Goal: Transaction & Acquisition: Purchase product/service

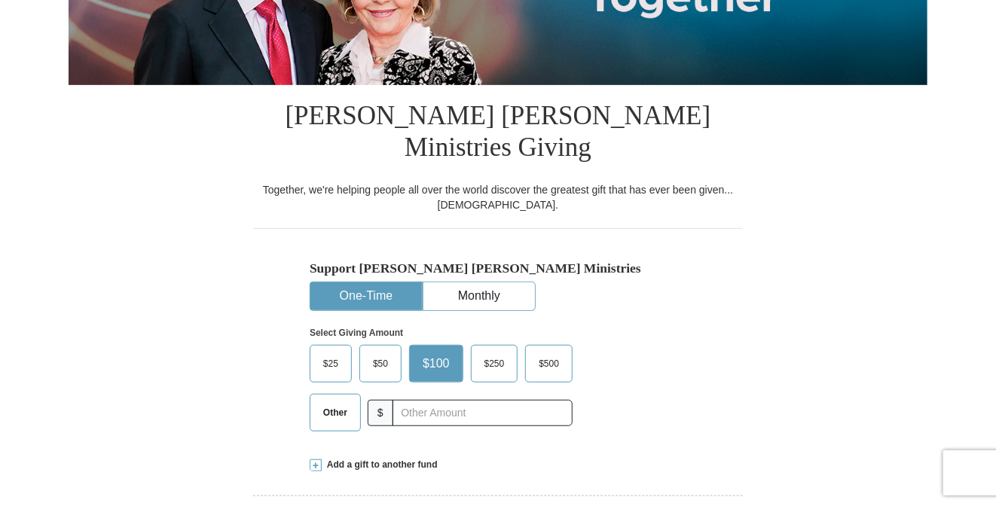
scroll to position [301, 0]
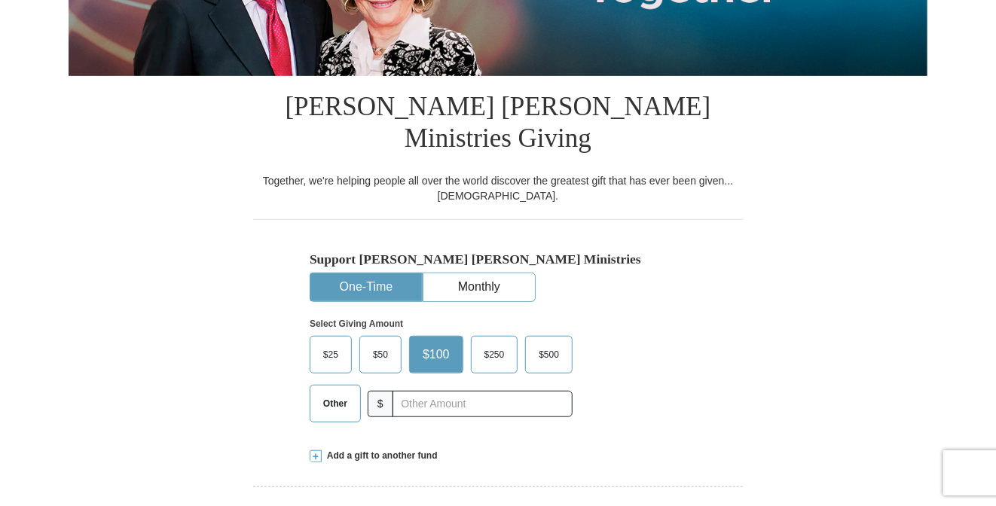
click at [347, 393] on span "Other" at bounding box center [335, 404] width 39 height 23
click at [0, 0] on input "Other" at bounding box center [0, 0] width 0 height 0
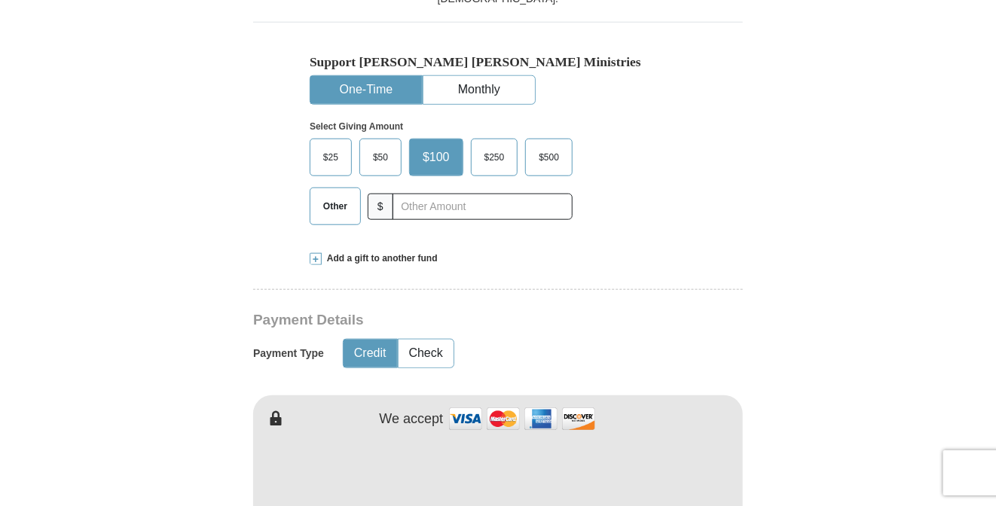
scroll to position [301, 0]
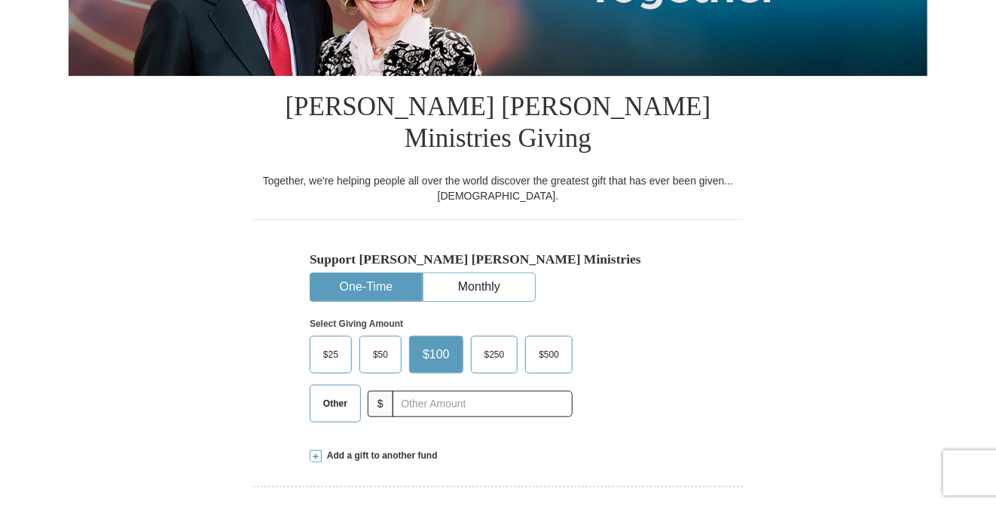
click at [378, 344] on span "$50" at bounding box center [380, 355] width 30 height 23
click at [0, 0] on input "$50" at bounding box center [0, 0] width 0 height 0
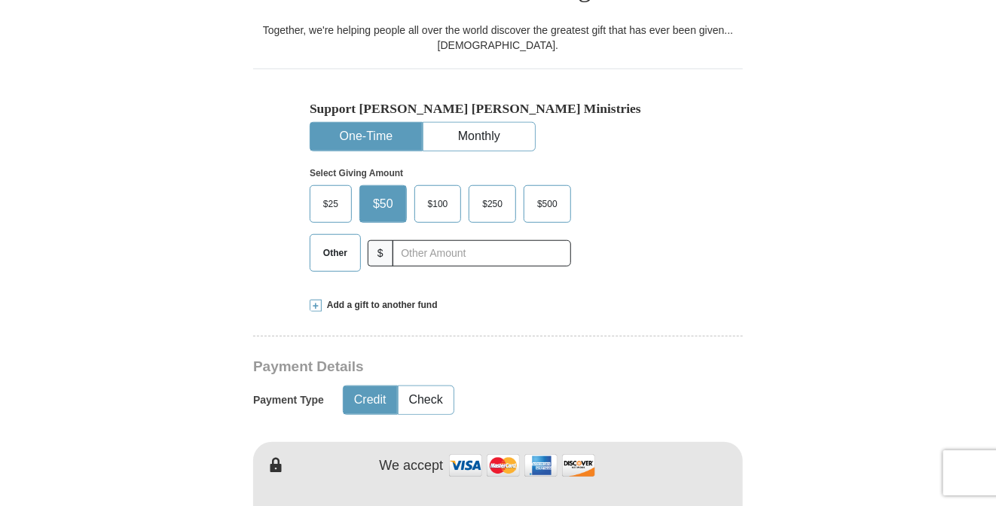
scroll to position [527, 0]
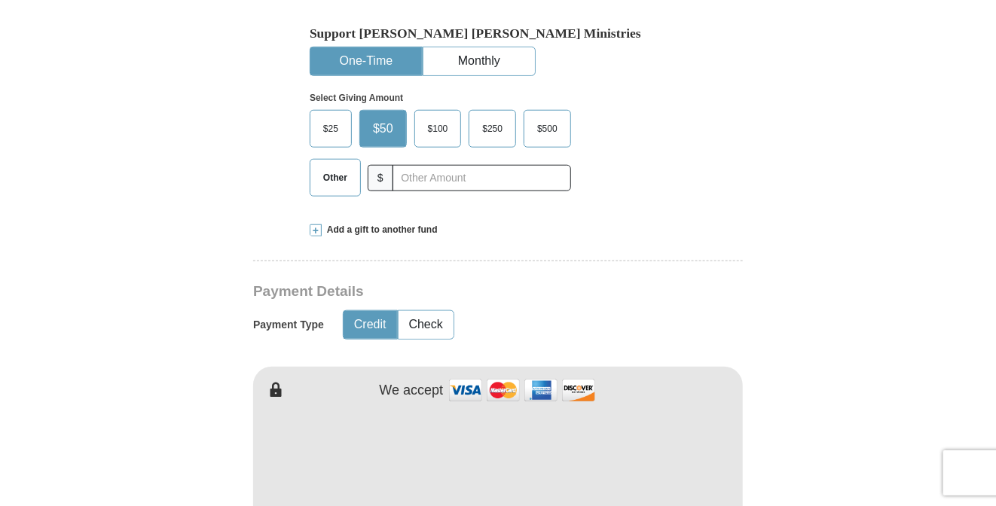
type input "[PERSON_NAME]"
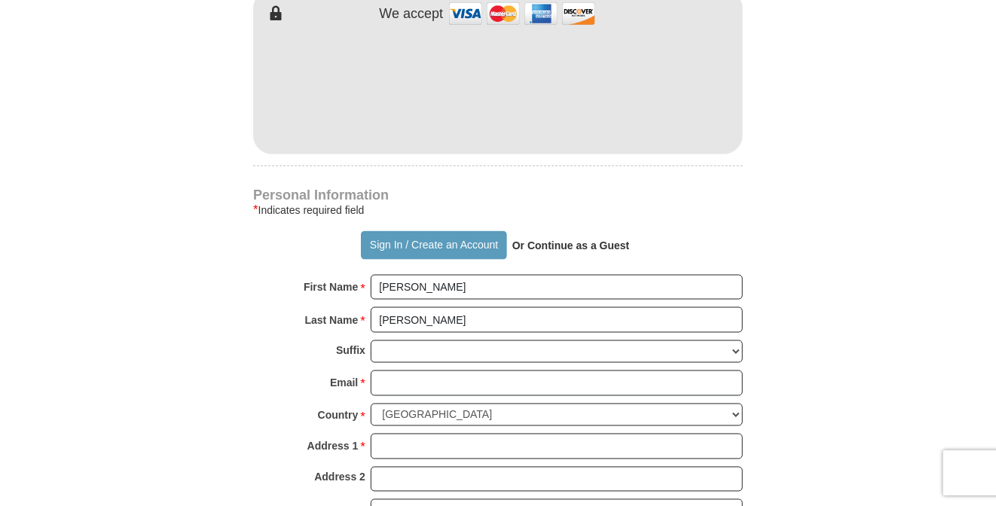
scroll to position [980, 0]
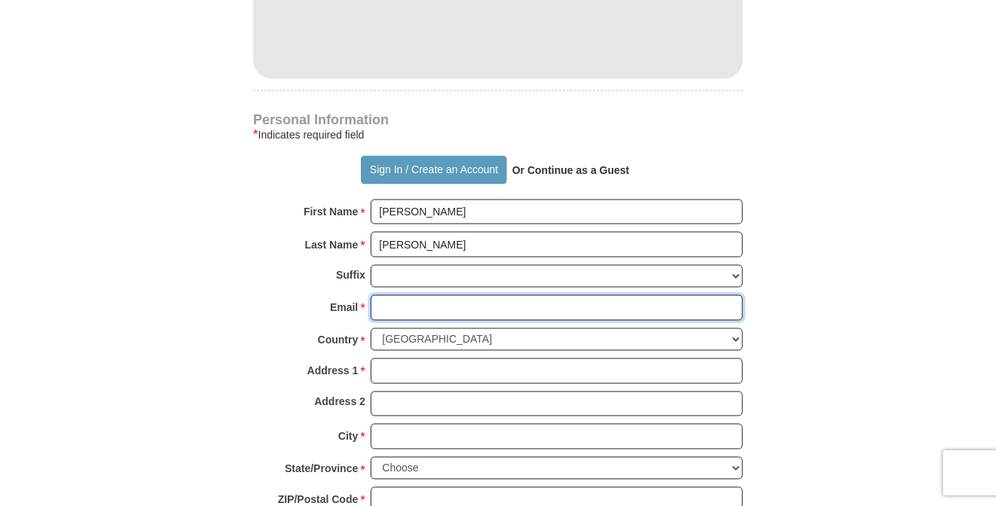
click at [425, 295] on input "Email *" at bounding box center [557, 308] width 372 height 26
type input "[EMAIL_ADDRESS][DOMAIN_NAME]"
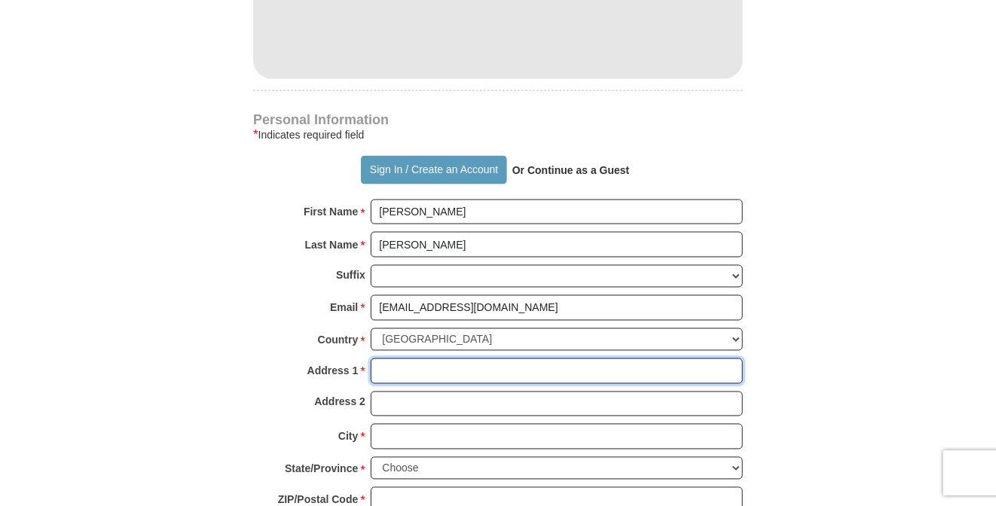
type input "[STREET_ADDRESS][PERSON_NAME]"
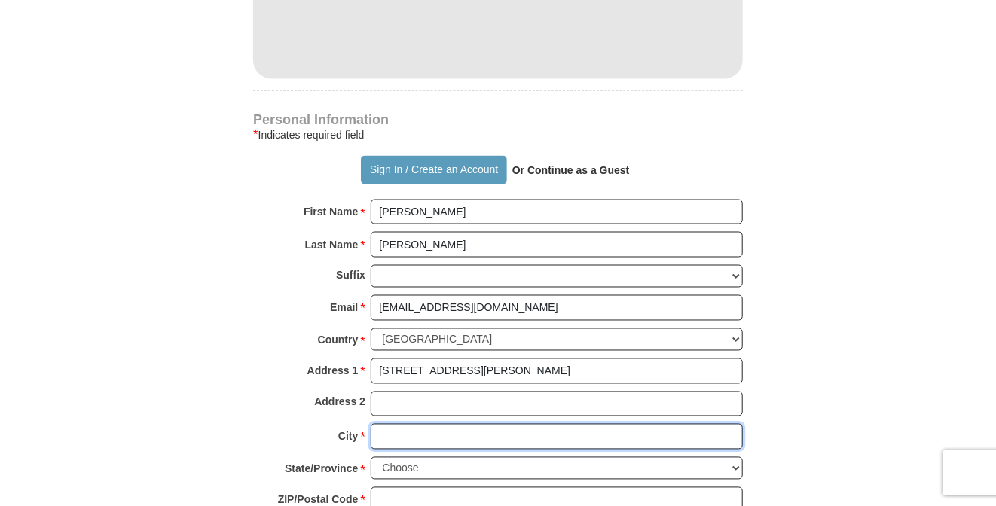
type input "Hawthorne"
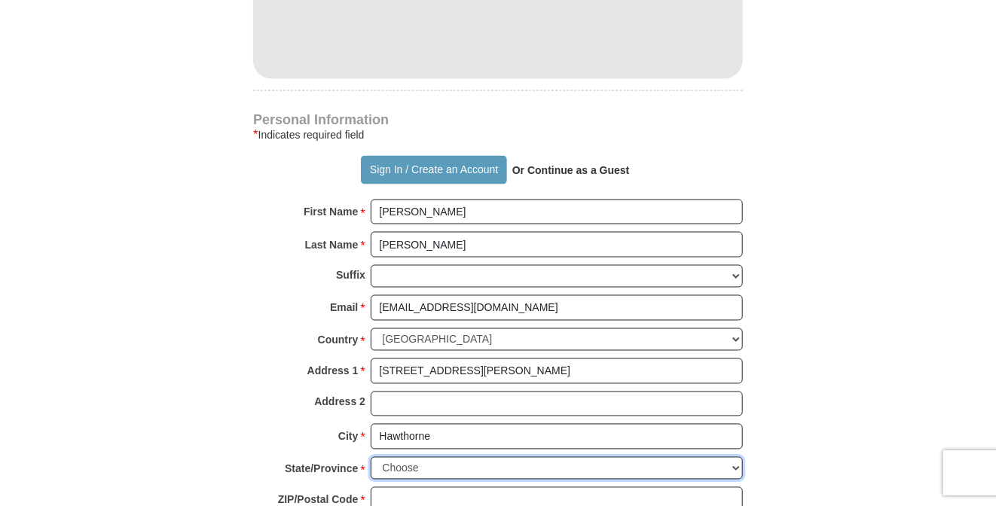
select select "CA"
type input "90250"
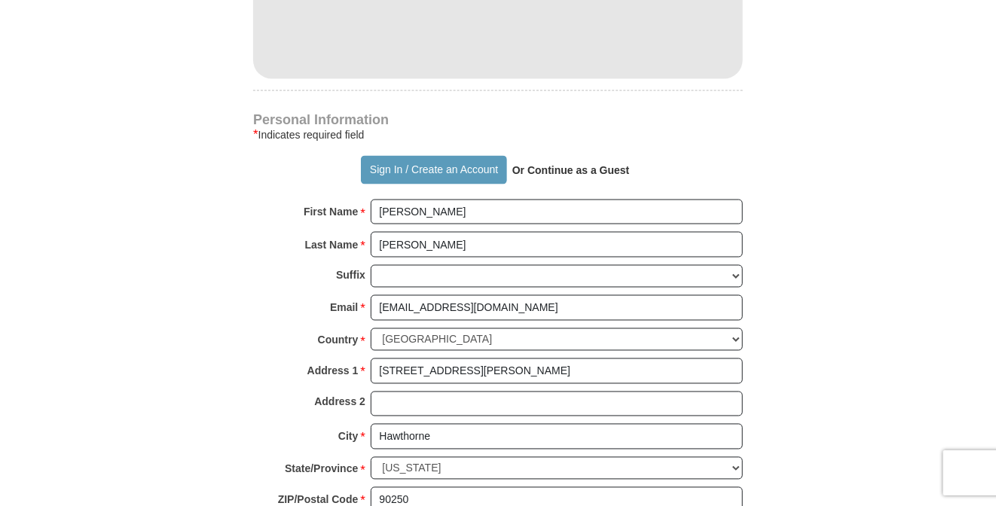
type input "4245889374"
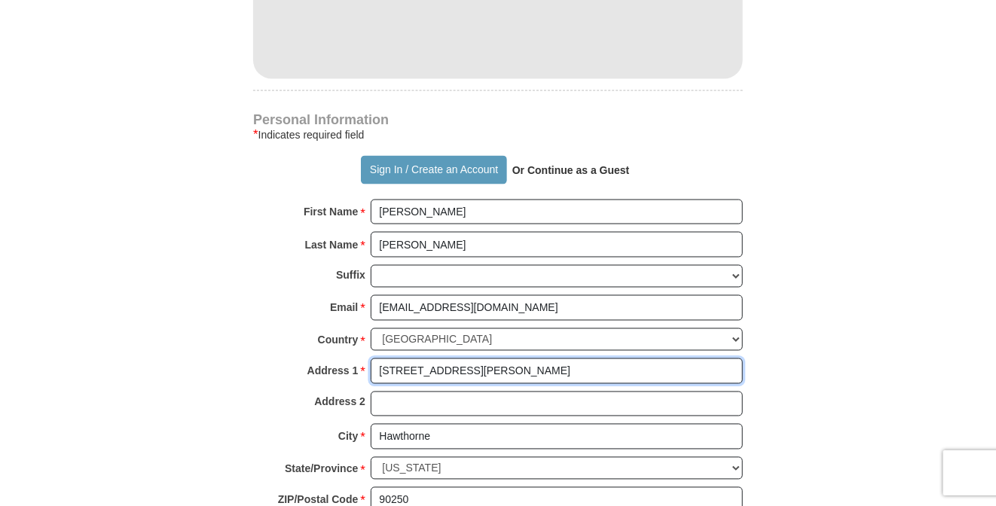
drag, startPoint x: 380, startPoint y: 340, endPoint x: 485, endPoint y: 343, distance: 105.5
click at [485, 359] on input "[STREET_ADDRESS][PERSON_NAME]" at bounding box center [557, 372] width 372 height 26
type input "[STREET_ADDRESS]"
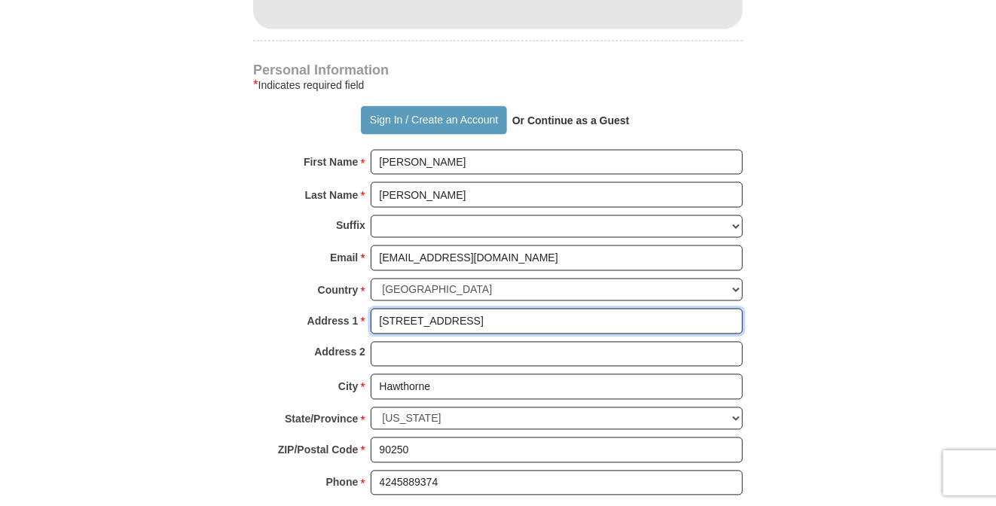
scroll to position [1055, 0]
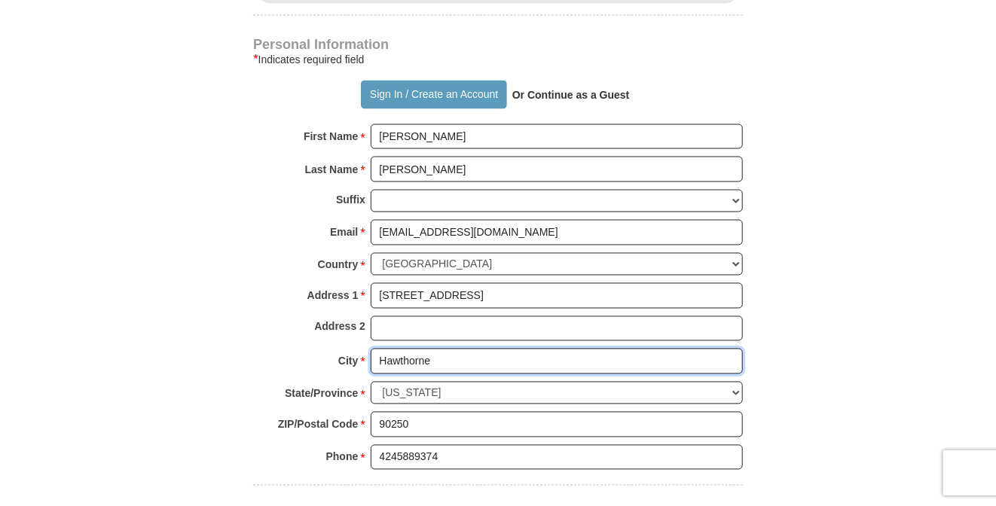
drag, startPoint x: 380, startPoint y: 328, endPoint x: 453, endPoint y: 323, distance: 73.3
click at [453, 349] on input "Hawthorne" at bounding box center [557, 362] width 372 height 26
type input "[GEOGRAPHIC_DATA]"
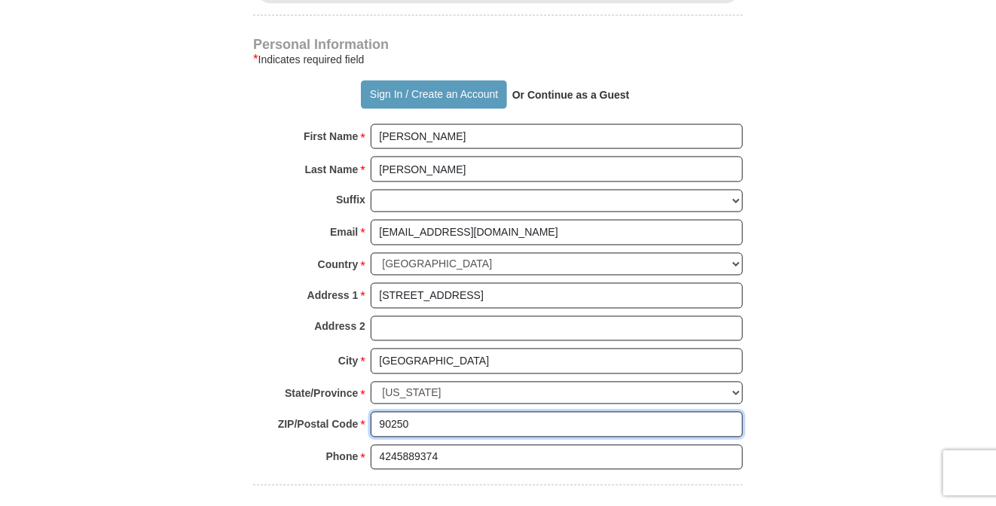
click at [378, 412] on input "90250" at bounding box center [557, 425] width 372 height 26
drag, startPoint x: 381, startPoint y: 390, endPoint x: 437, endPoint y: 385, distance: 56.7
click at [437, 412] on input "90250" at bounding box center [557, 425] width 372 height 26
type input "91343"
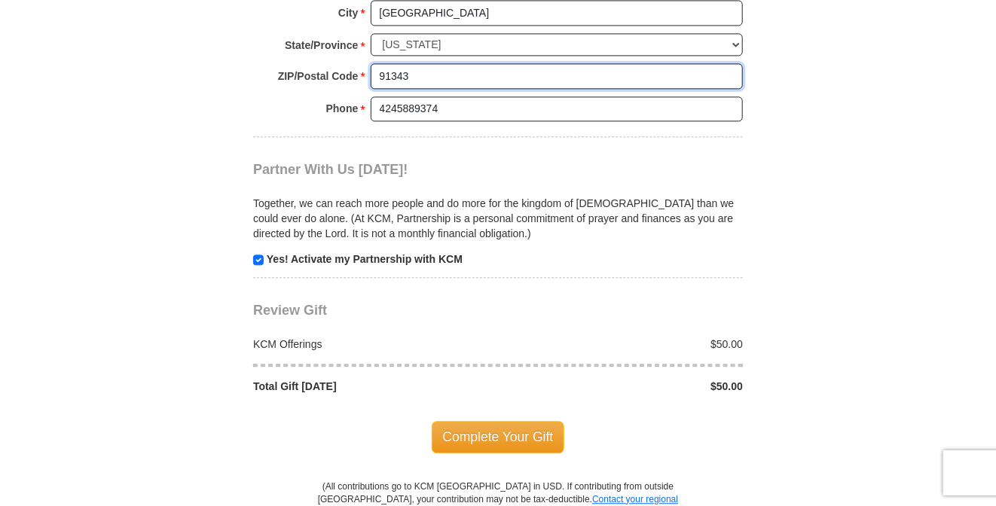
scroll to position [1432, 0]
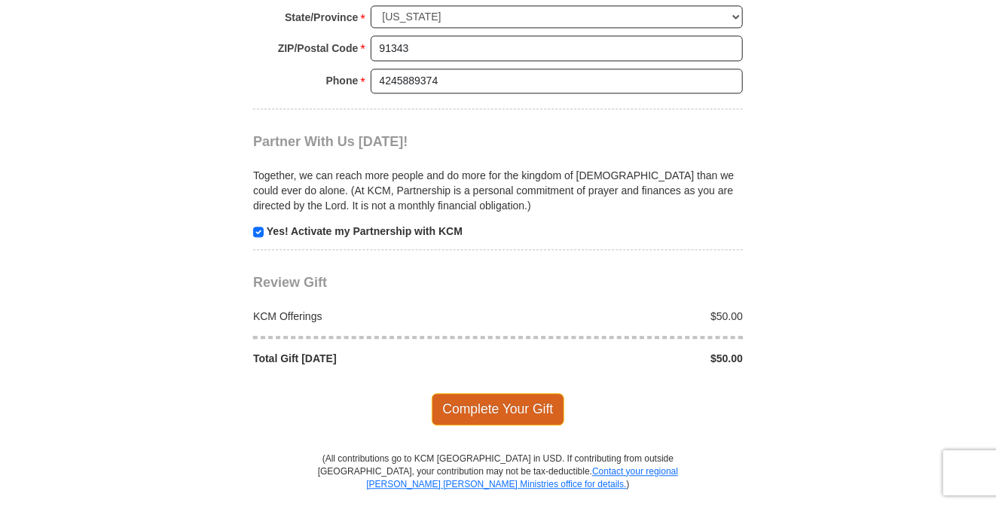
click at [485, 393] on span "Complete Your Gift" at bounding box center [498, 409] width 133 height 32
